Goal: Transaction & Acquisition: Purchase product/service

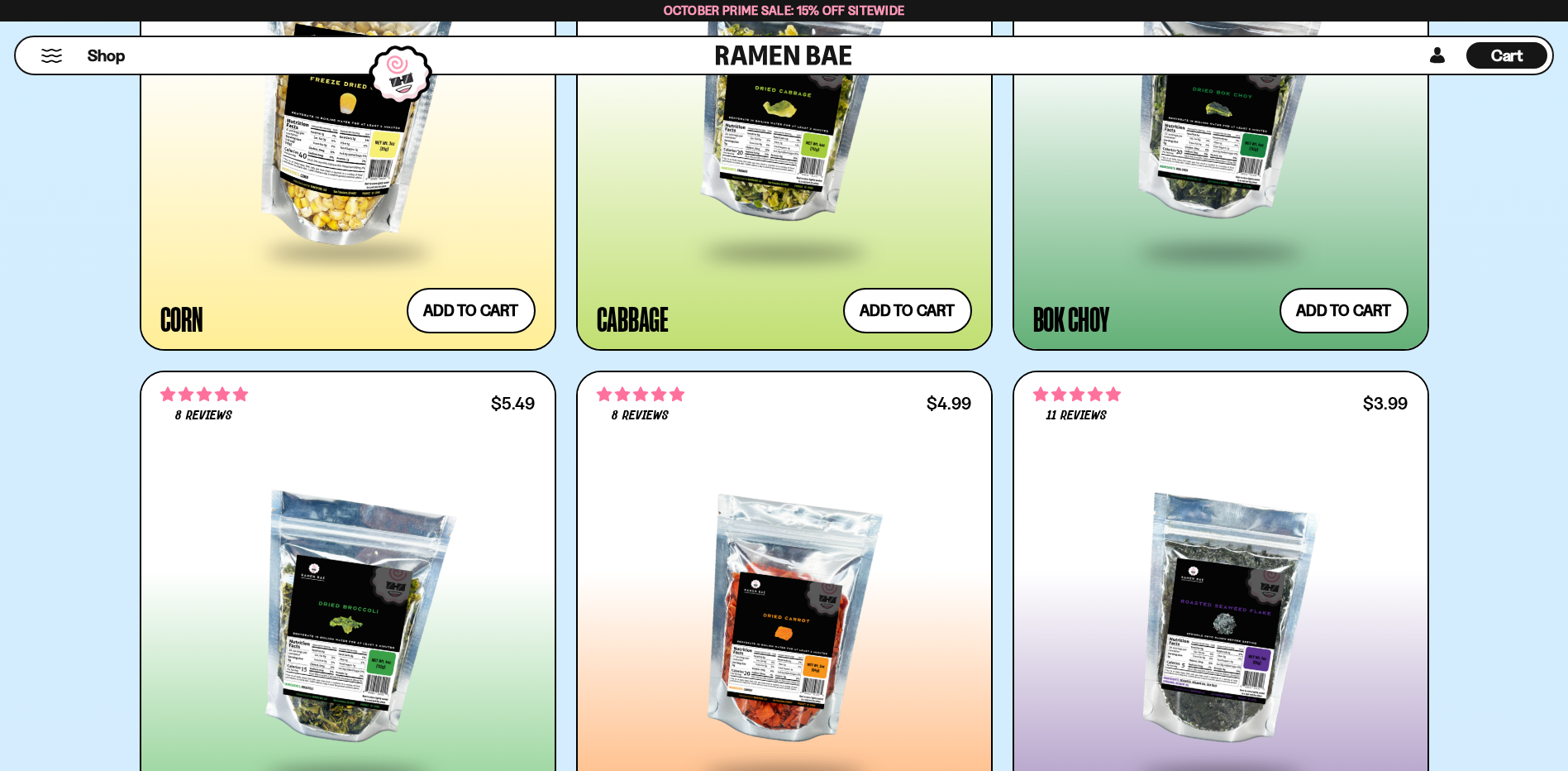
scroll to position [4797, 0]
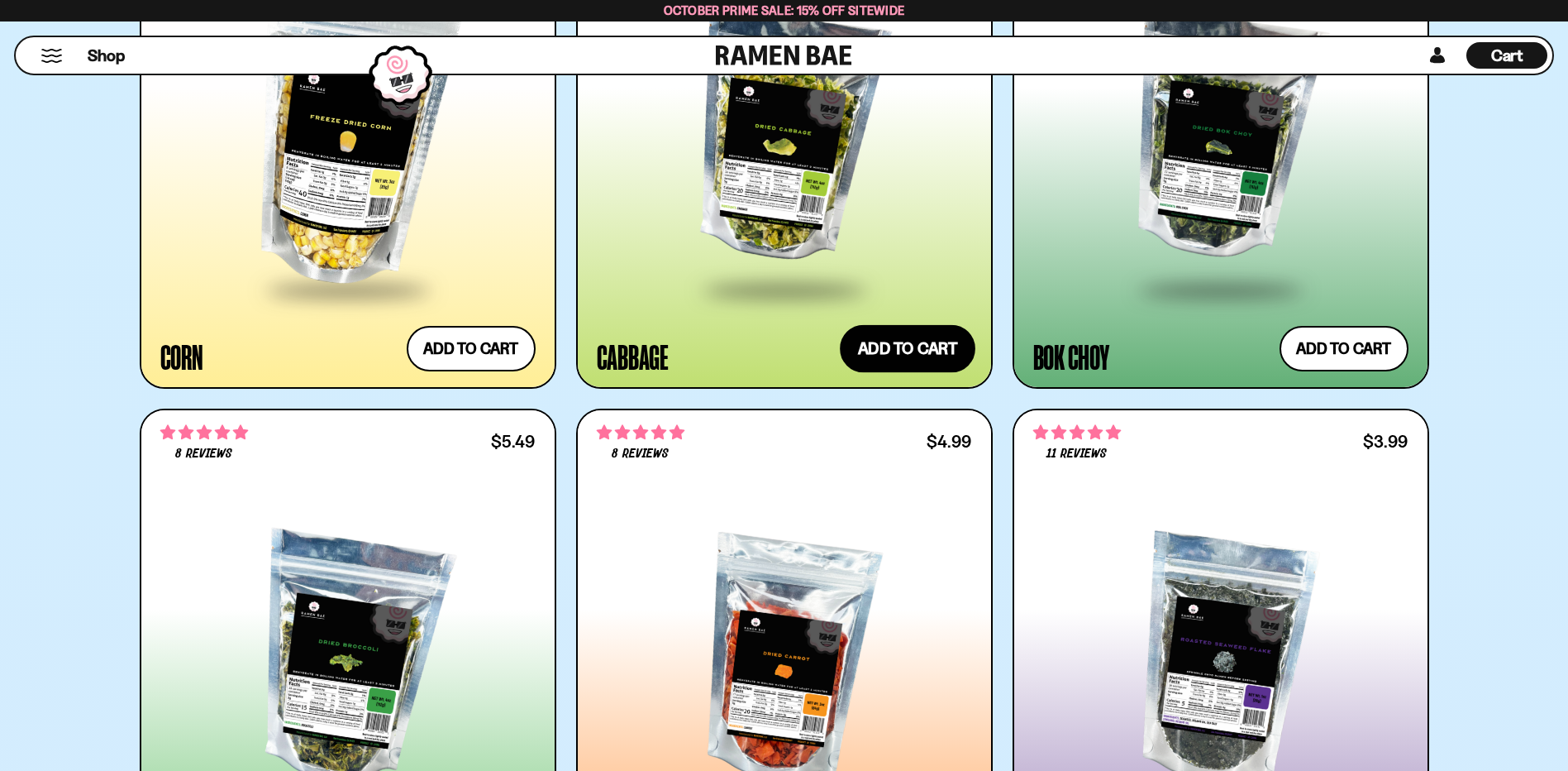
click at [892, 346] on button "Add to cart Add ― Regular price $5.49 Regular price Sale price $5.49 Unit price…" at bounding box center [907, 349] width 135 height 48
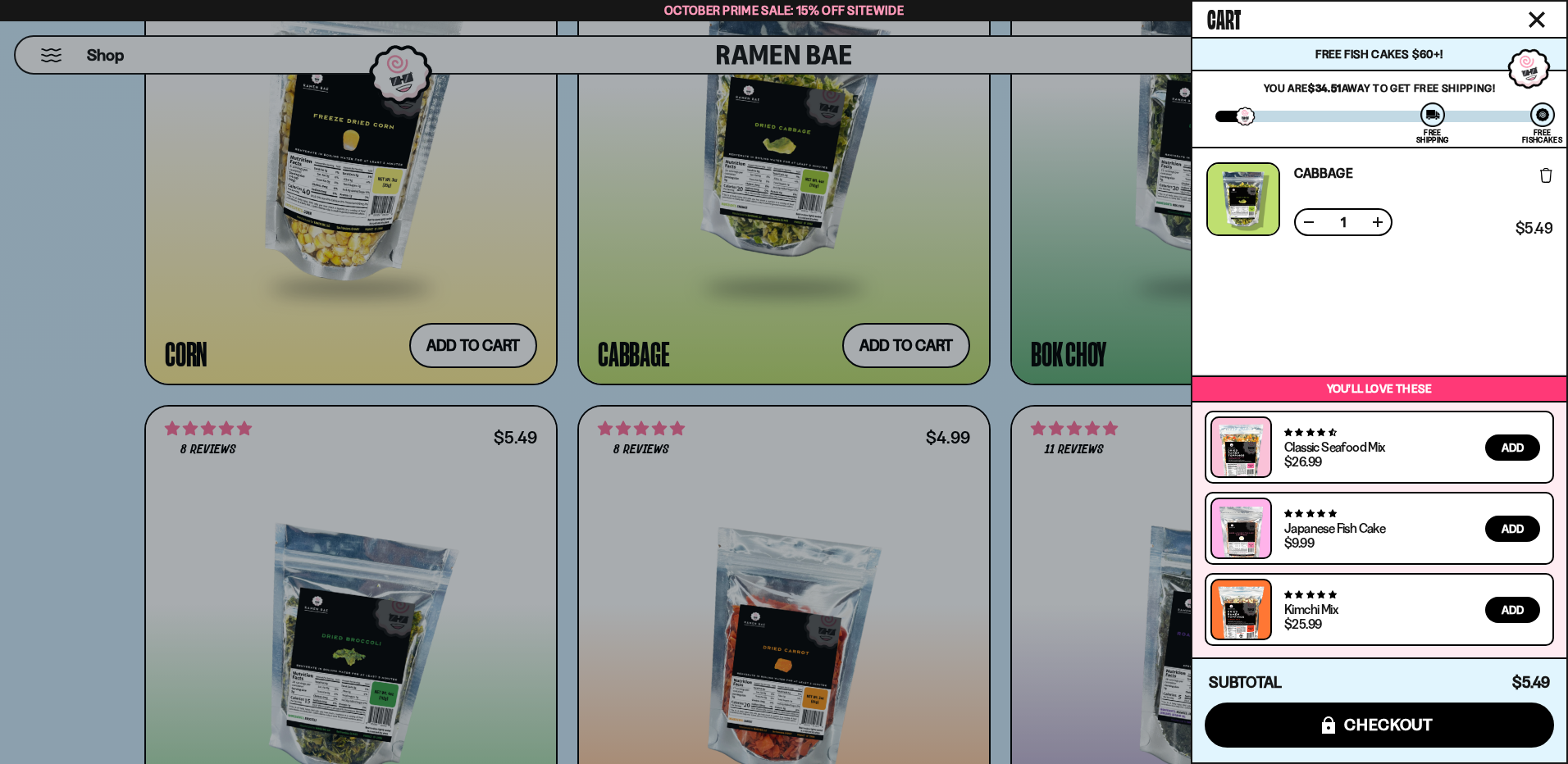
click at [452, 344] on div at bounding box center [784, 382] width 1568 height 764
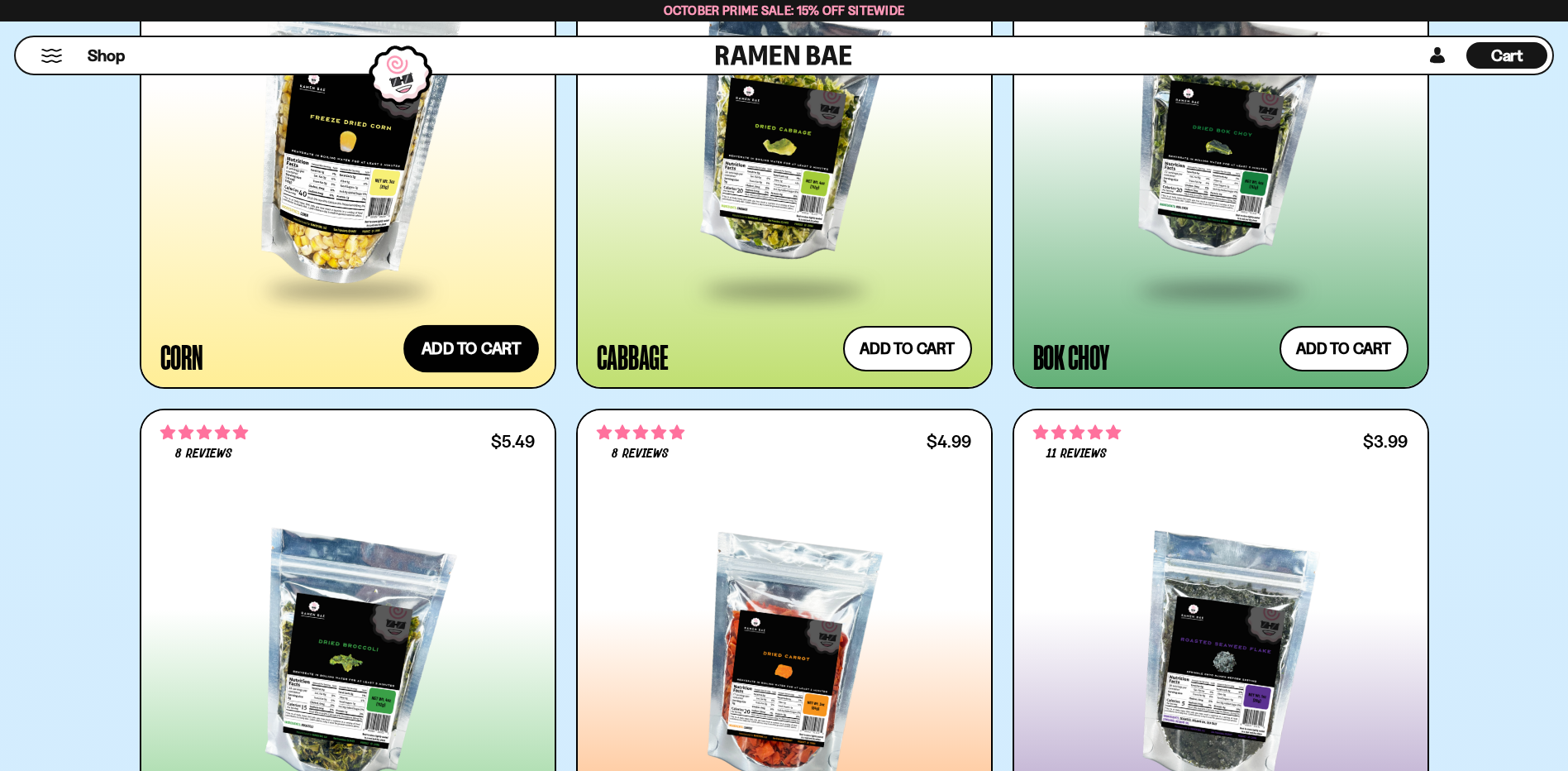
click at [456, 348] on button "Add to cart Add ― Regular price $7.49 Regular price Sale price $7.49 Unit price…" at bounding box center [470, 349] width 135 height 48
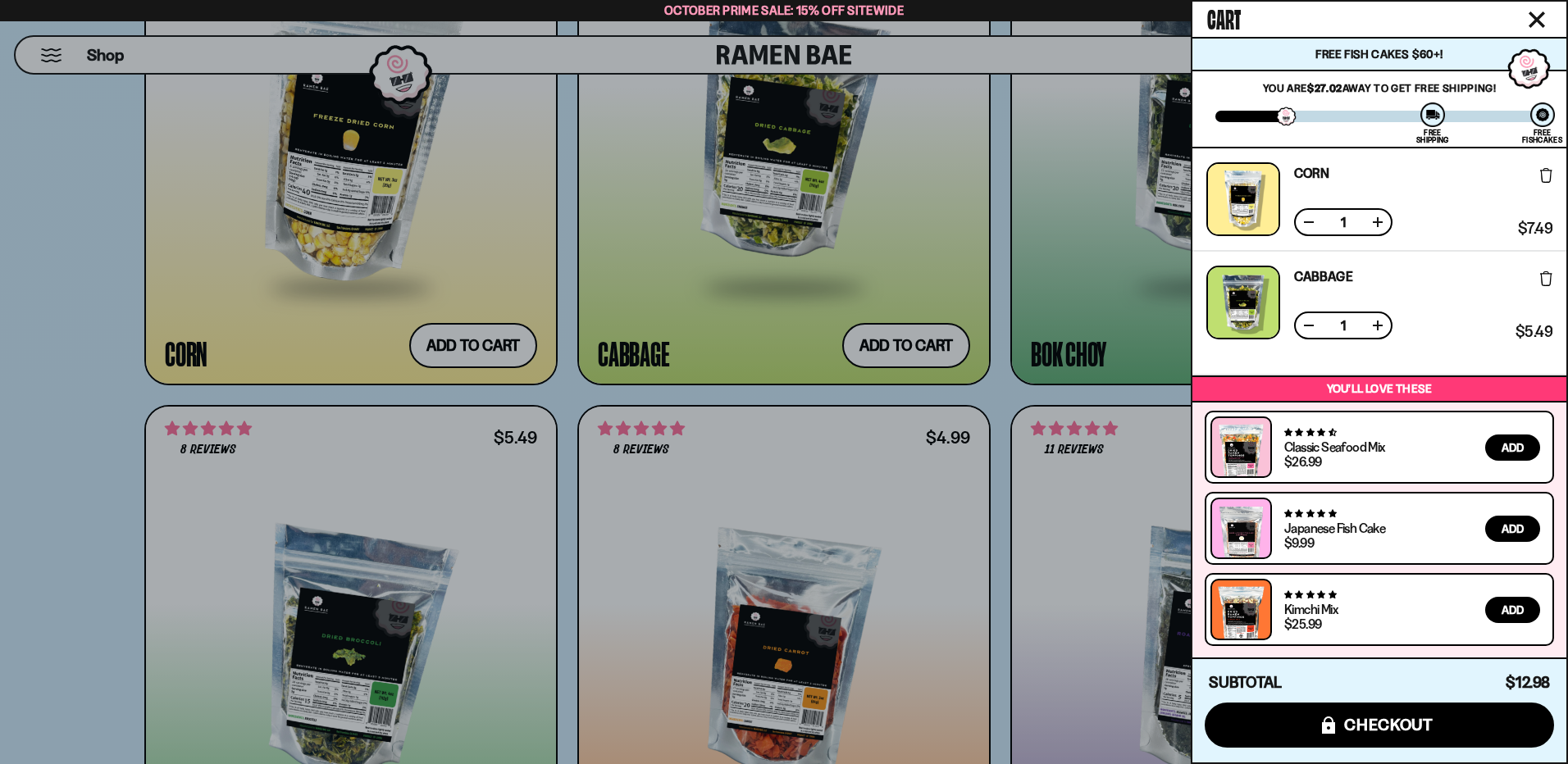
click at [1536, 19] on icon "Close cart" at bounding box center [1538, 20] width 15 height 15
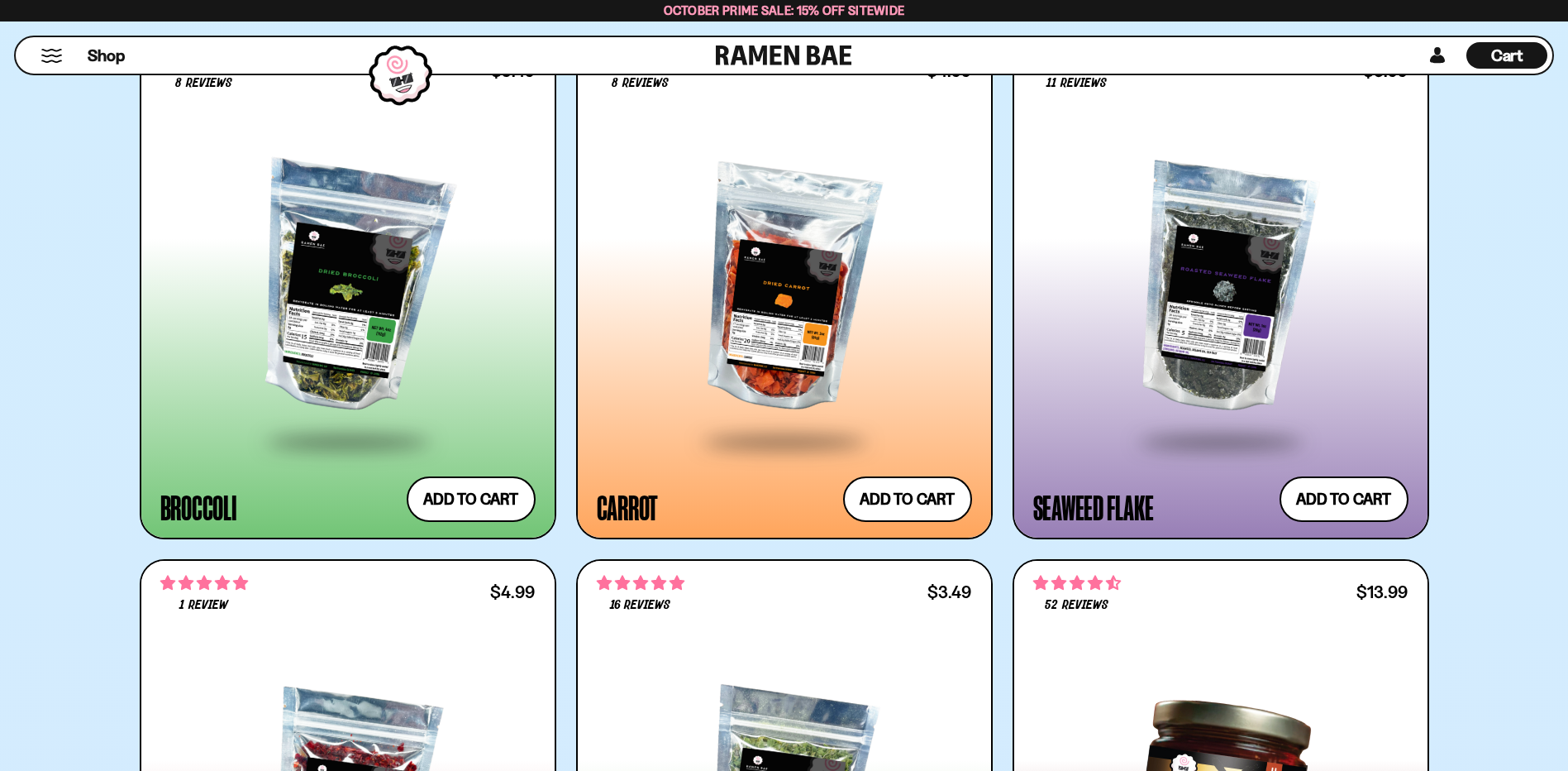
scroll to position [5293, 0]
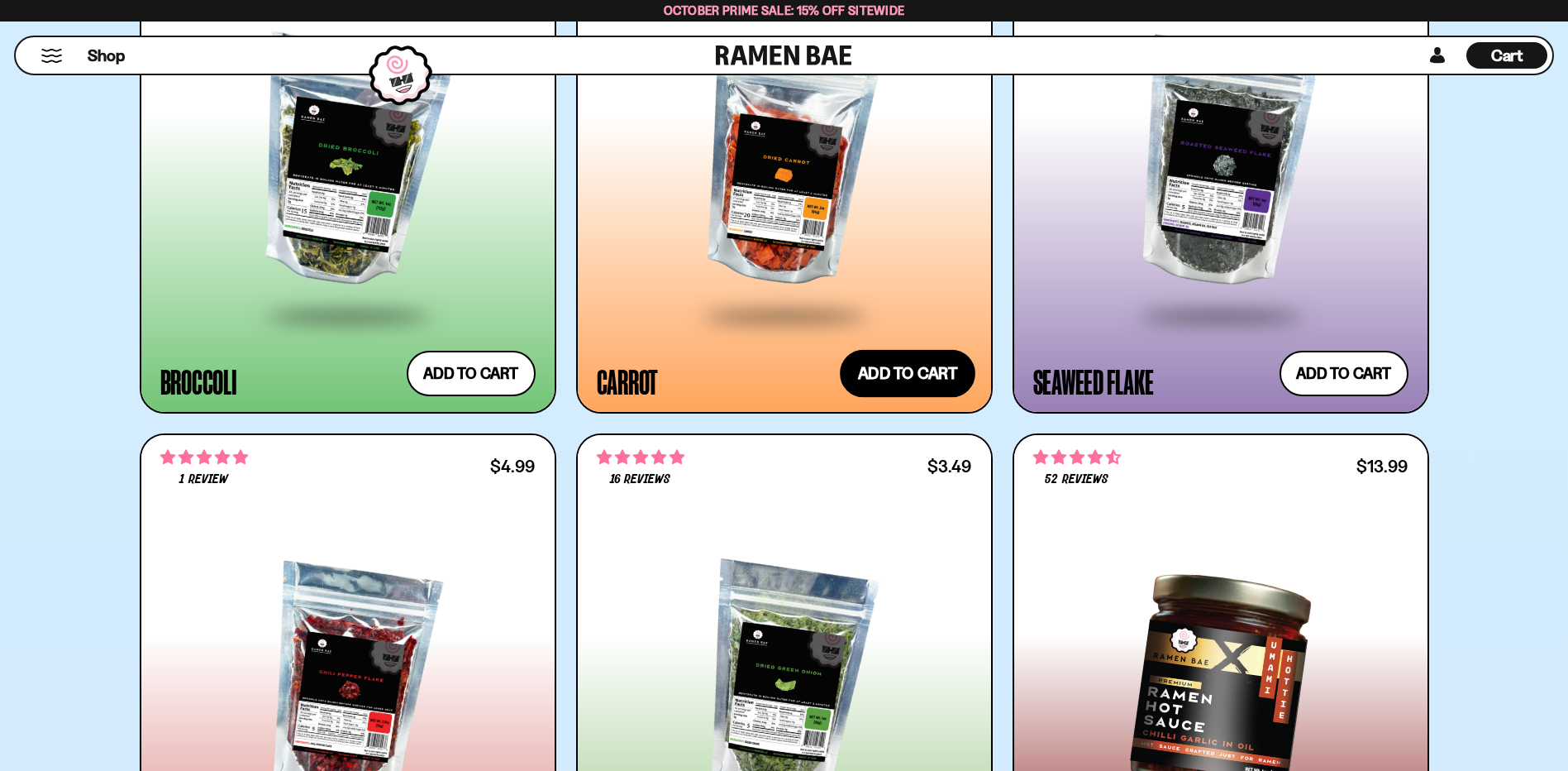
click at [908, 372] on button "Add to cart Add ― Regular price $4.99 Regular price Sale price $4.99 Unit price…" at bounding box center [907, 373] width 135 height 48
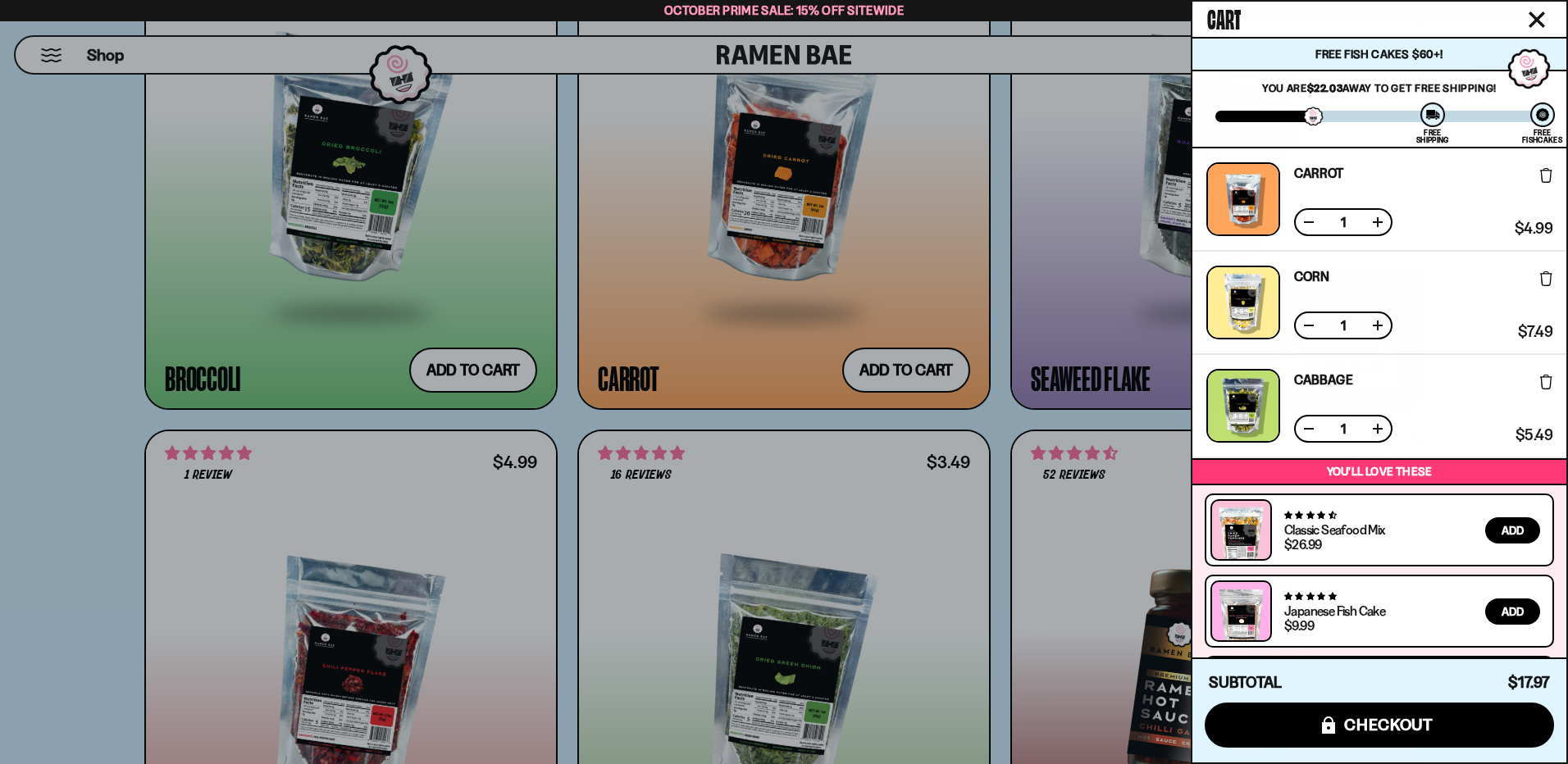
click at [1538, 16] on icon "Close cart" at bounding box center [1538, 20] width 15 height 15
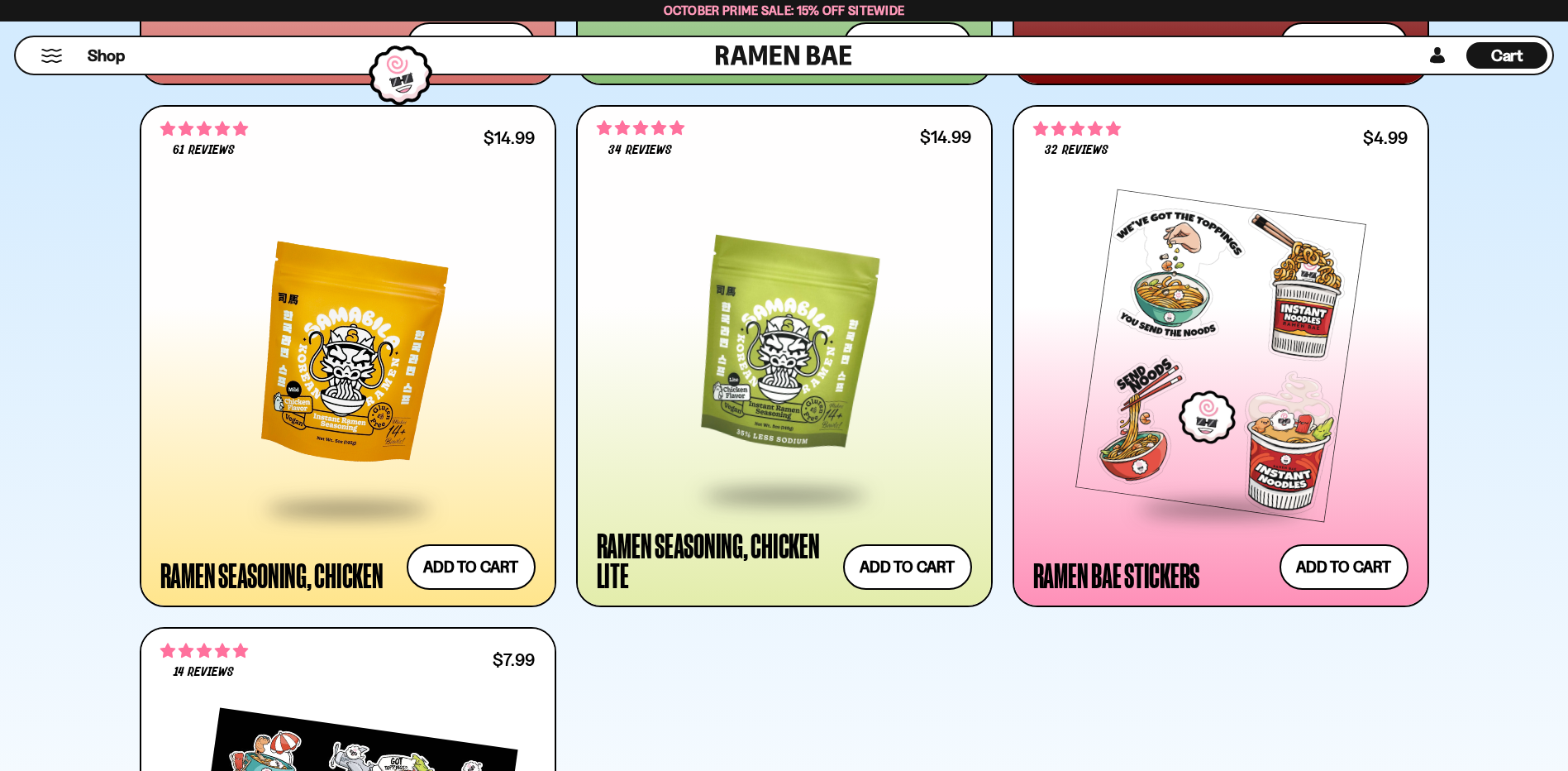
scroll to position [6369, 0]
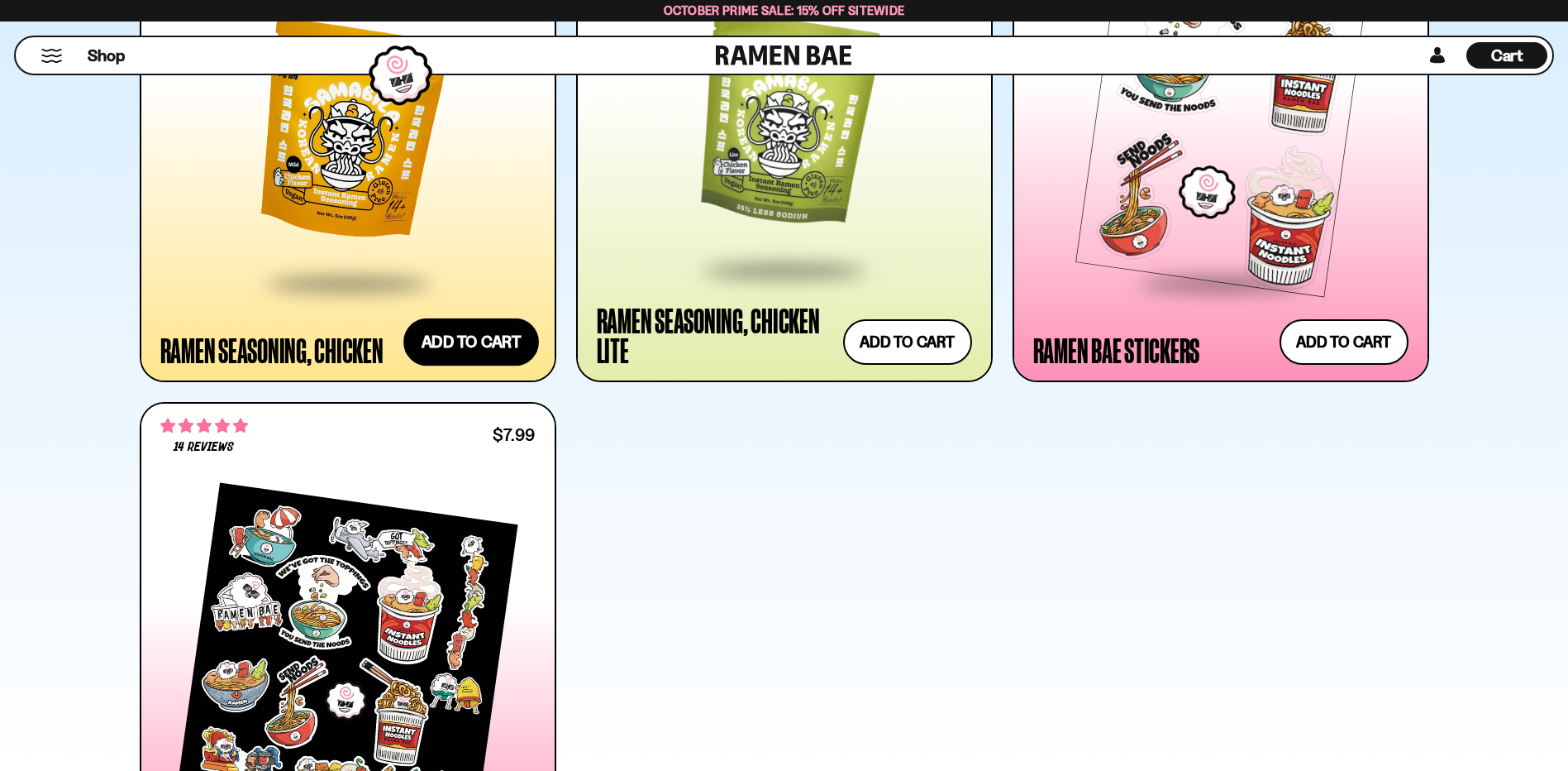
click at [473, 339] on button "Add to cart Add ― Regular price $14.99 Regular price Sale price $14.99 Unit pri…" at bounding box center [470, 342] width 135 height 48
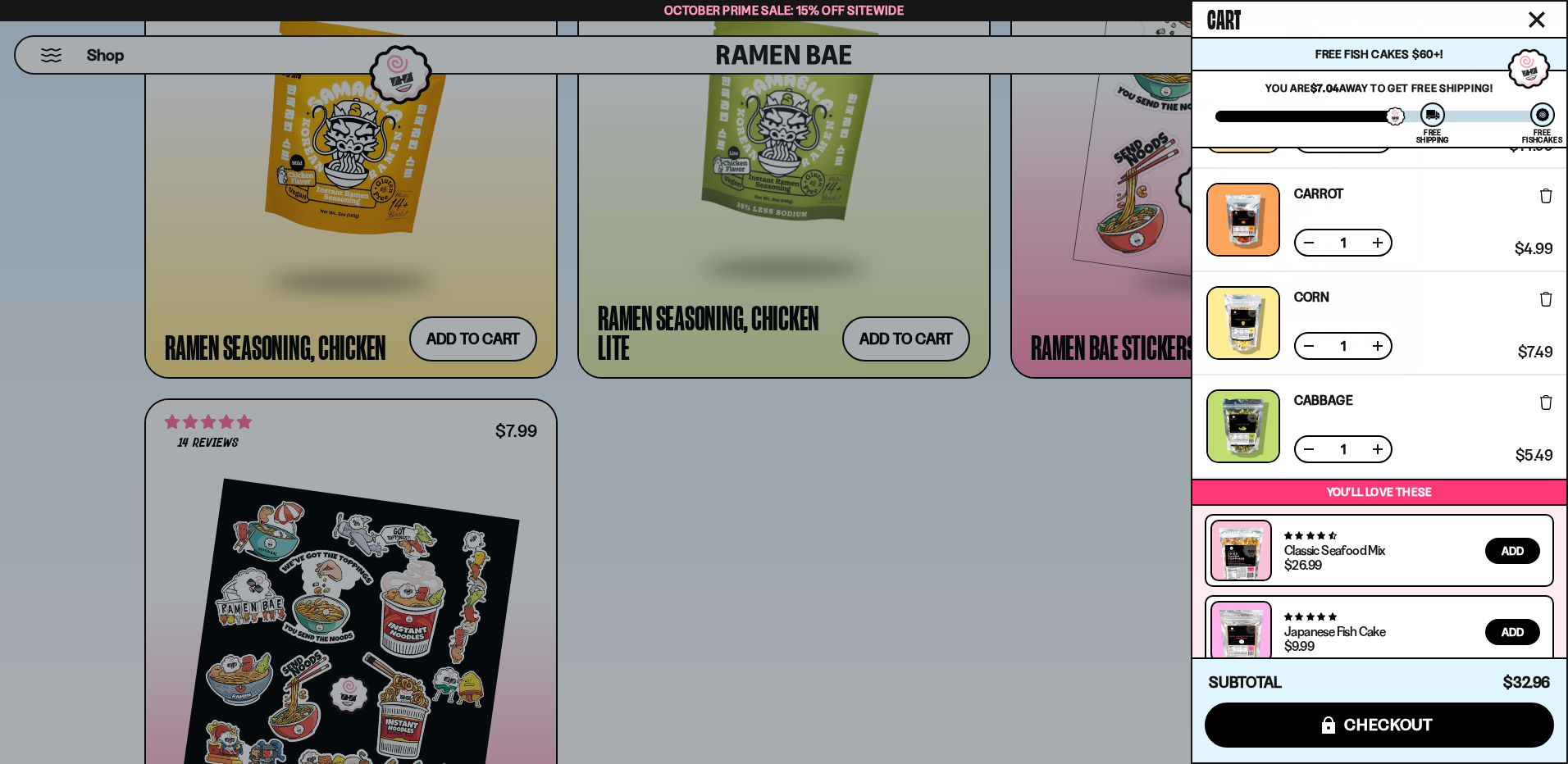
click at [1537, 18] on icon "Close cart" at bounding box center [1538, 20] width 15 height 15
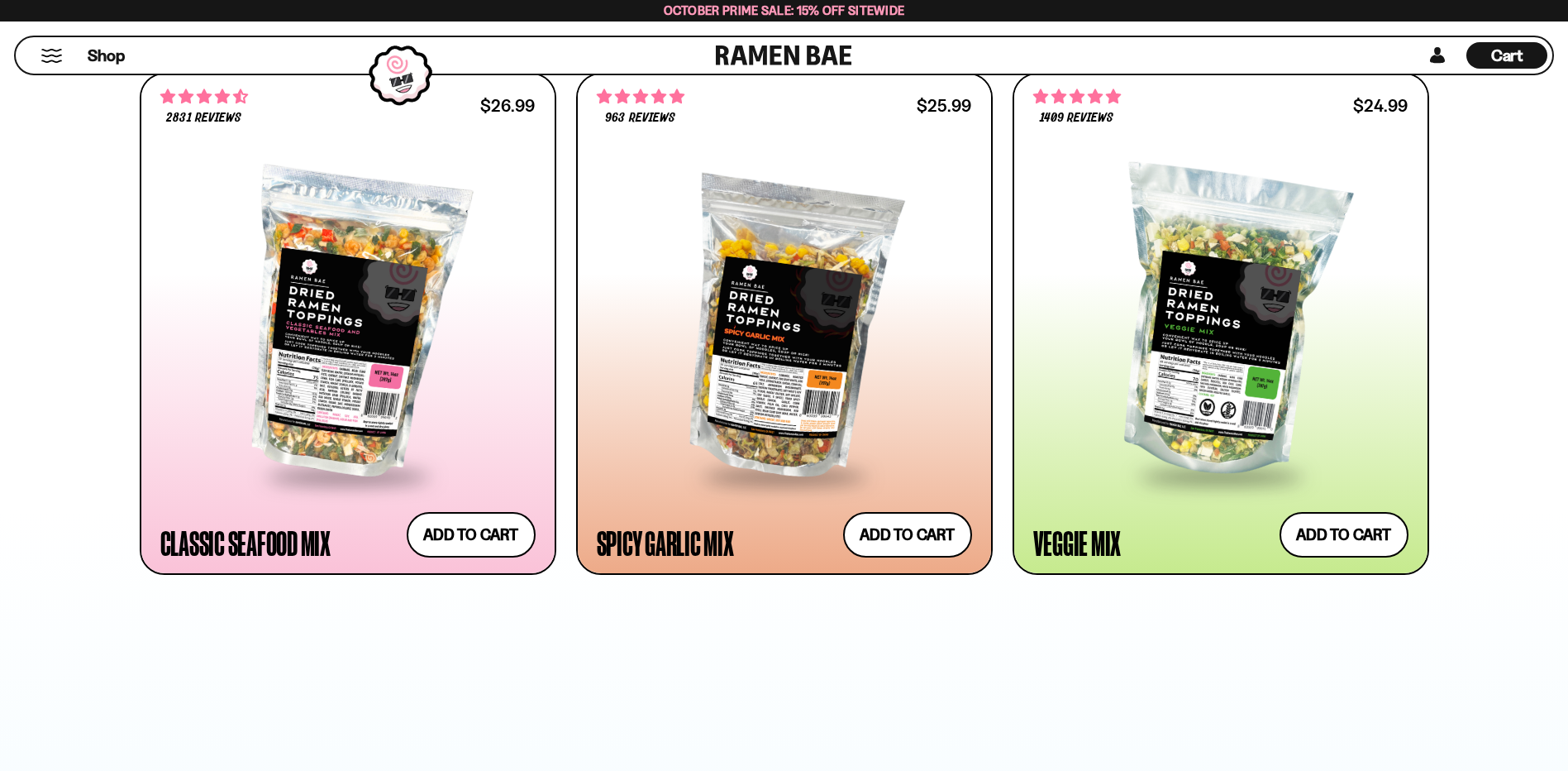
scroll to position [993, 0]
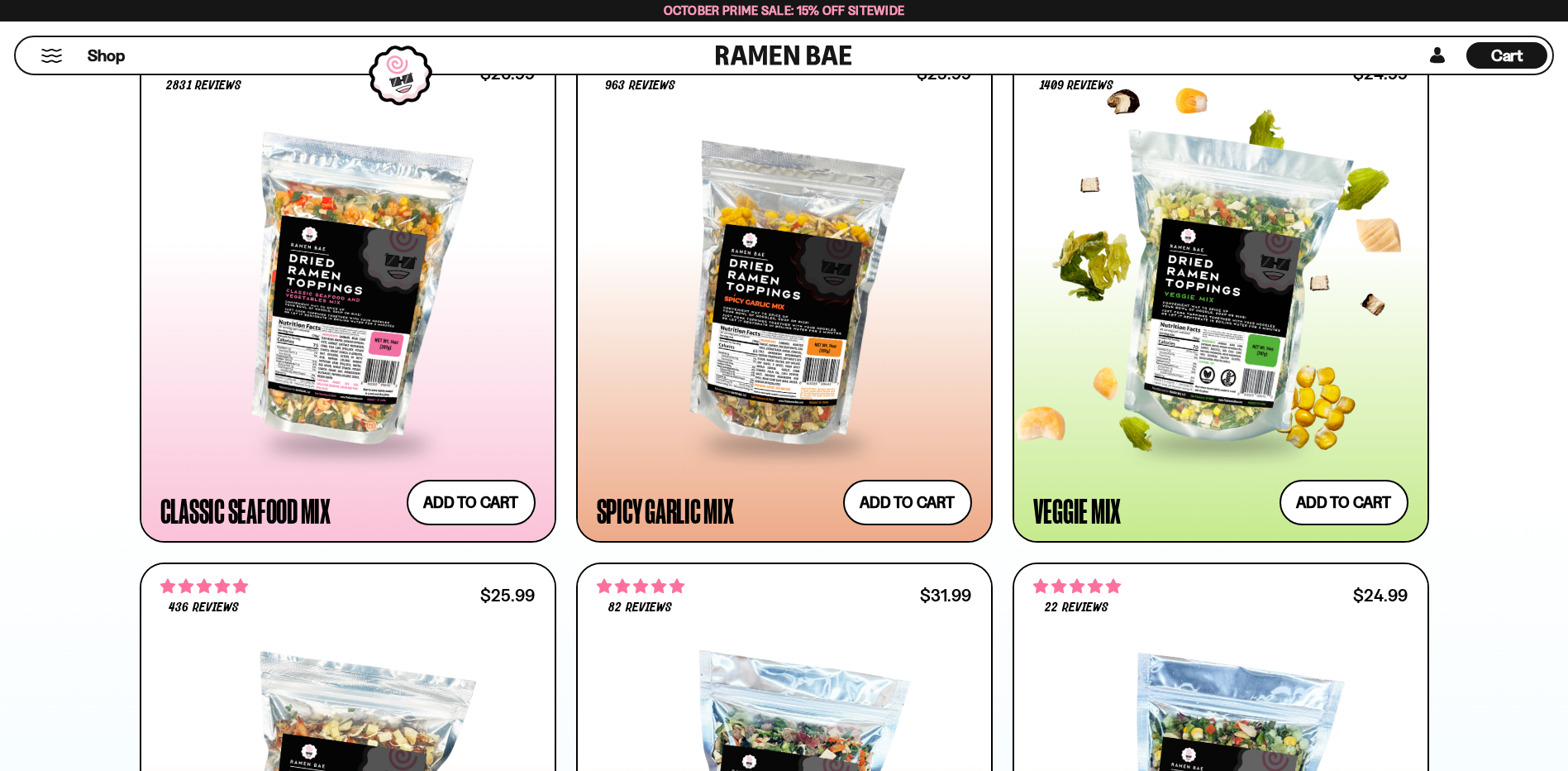
click at [1144, 305] on div at bounding box center [1221, 291] width 375 height 301
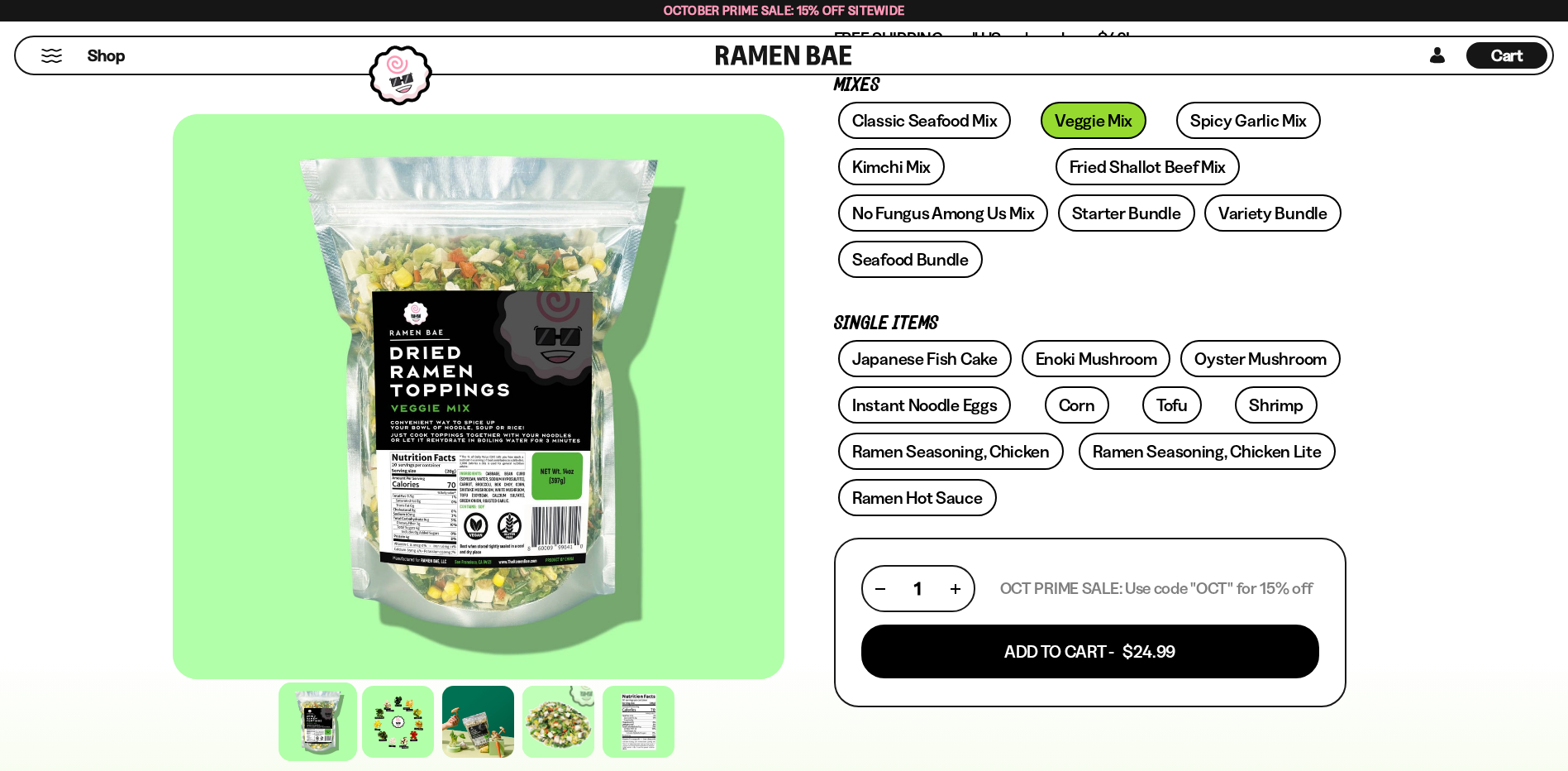
scroll to position [414, 0]
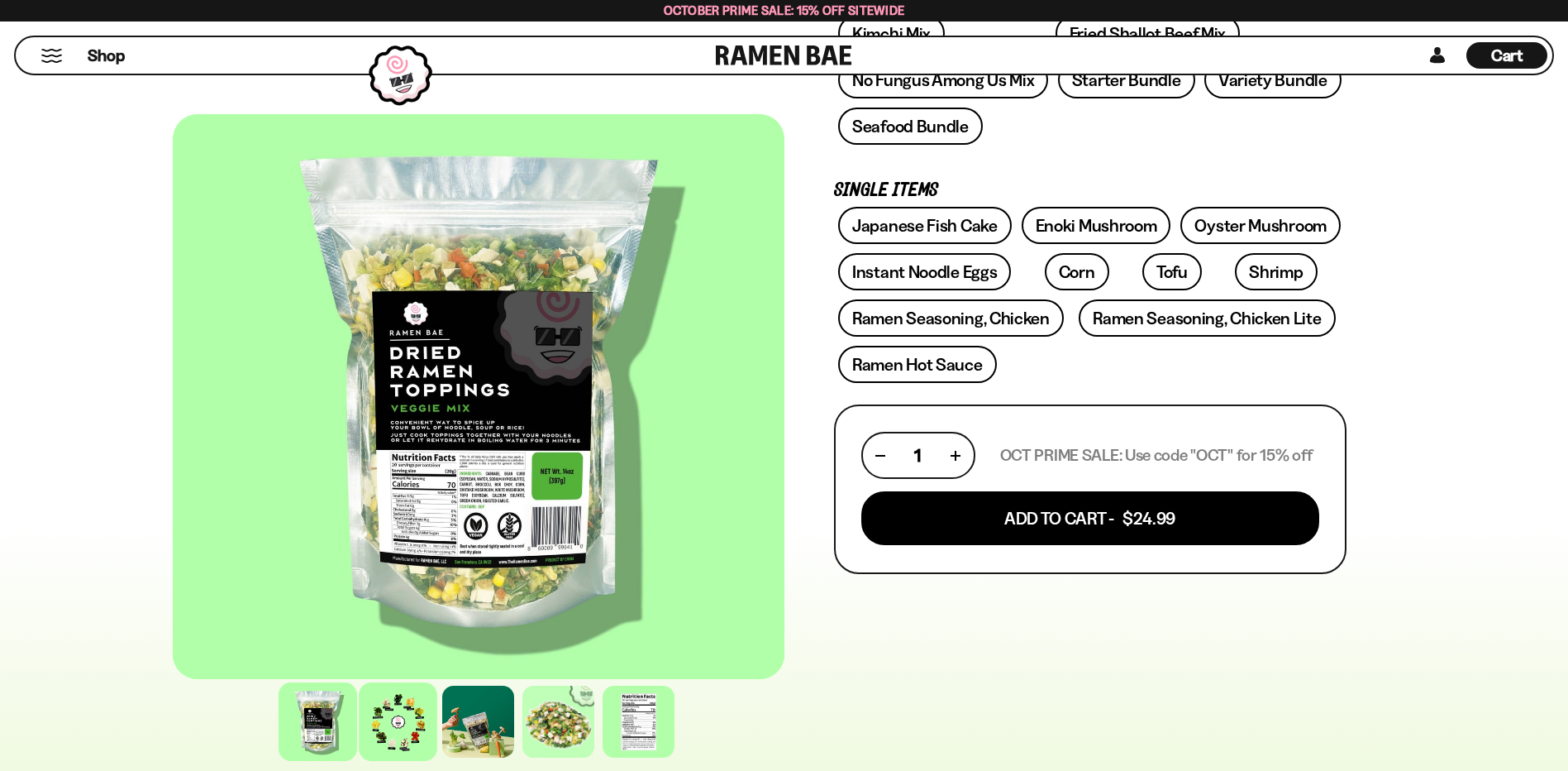
click at [391, 727] on div at bounding box center [398, 722] width 79 height 79
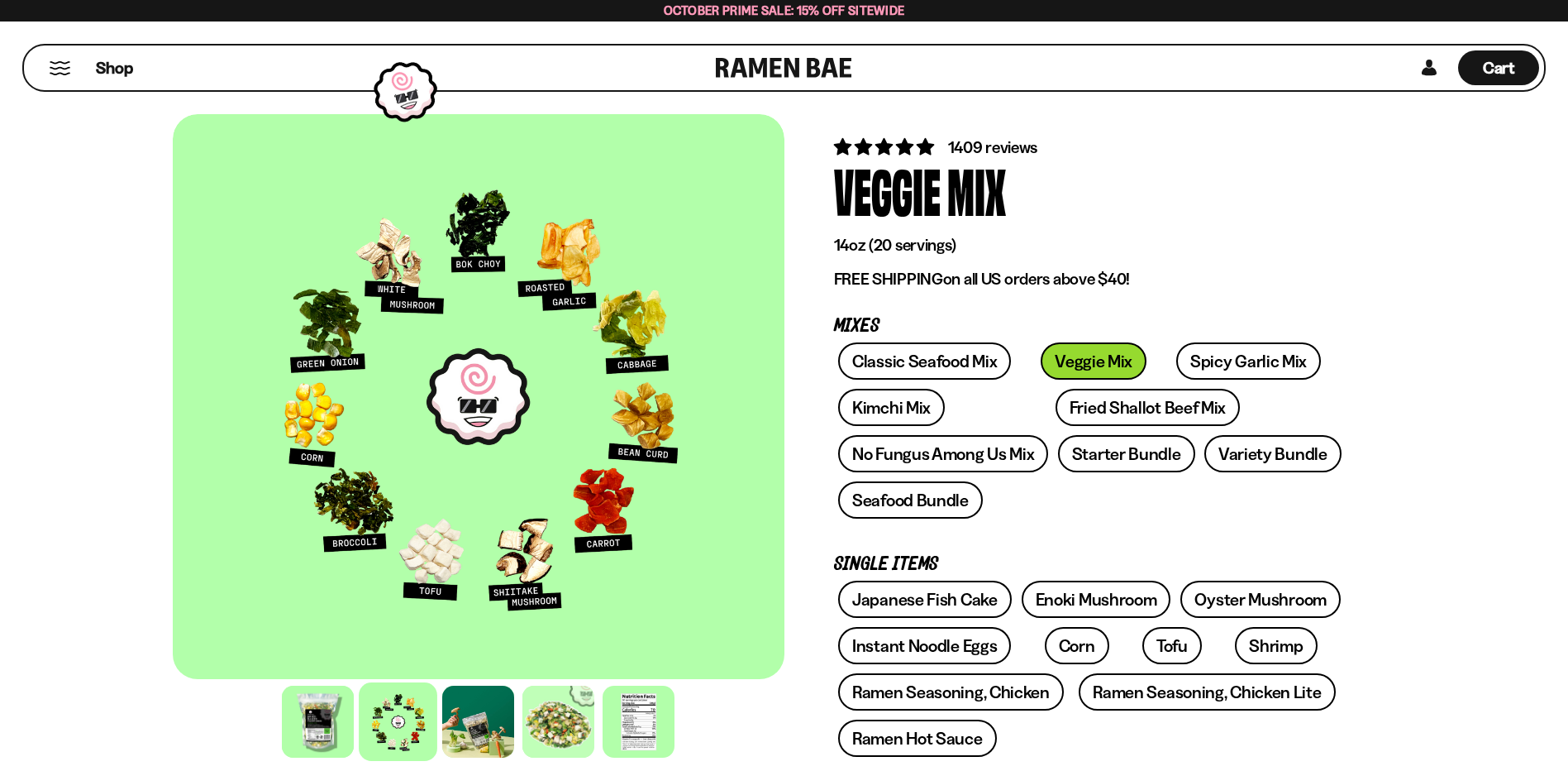
scroll to position [0, 0]
